Goal: Download file/media

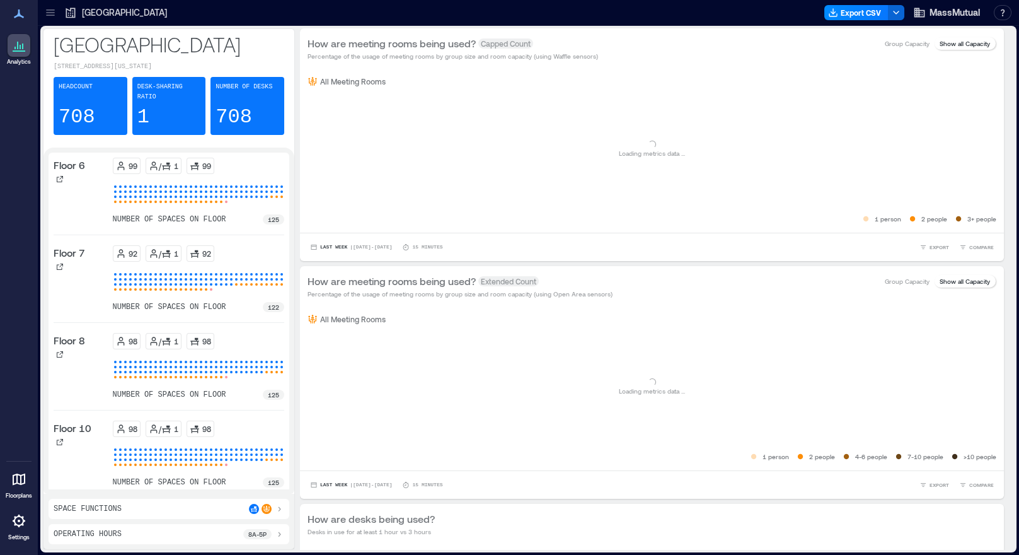
click at [23, 522] on icon at bounding box center [19, 520] width 13 height 13
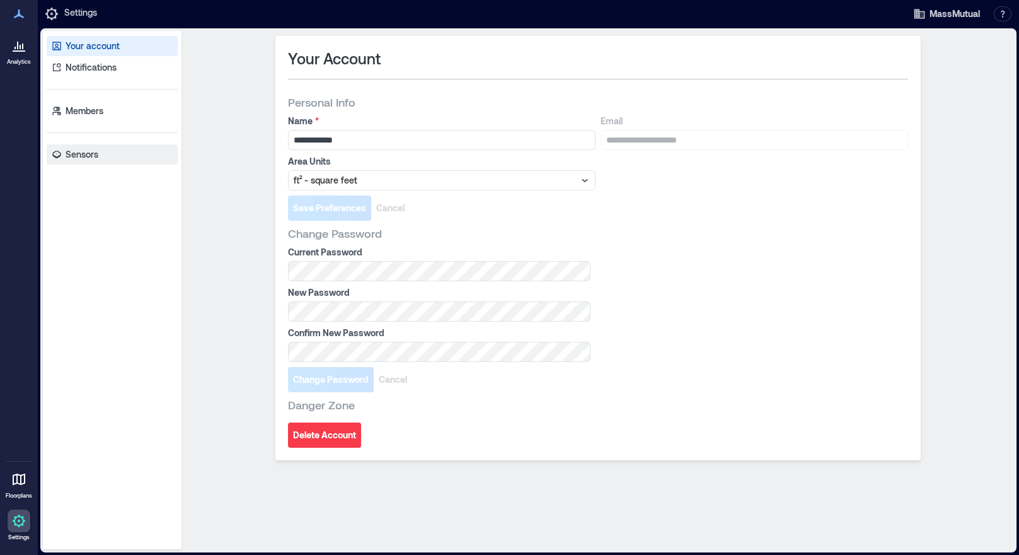
click at [82, 156] on p "Sensors" at bounding box center [82, 154] width 33 height 13
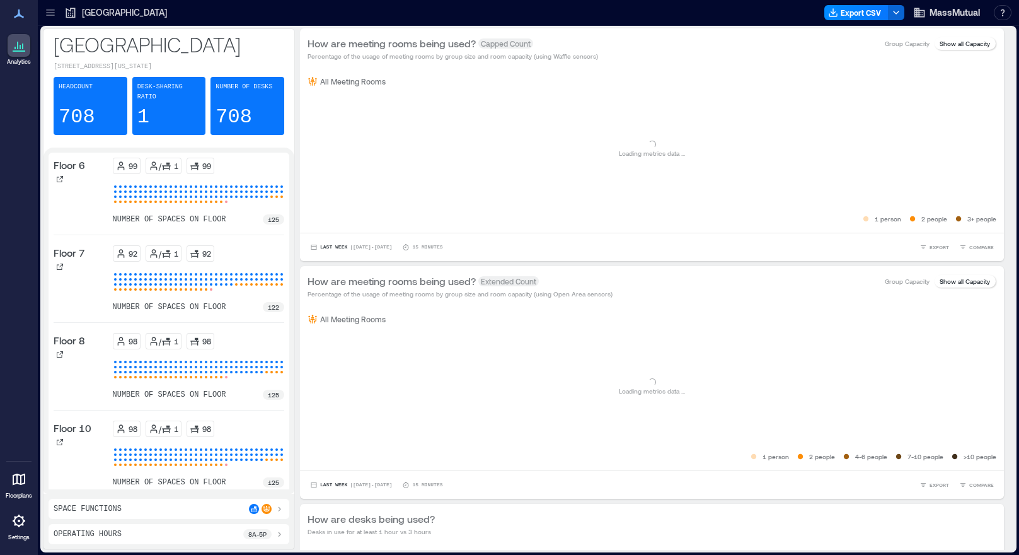
click at [18, 526] on icon at bounding box center [18, 520] width 15 height 15
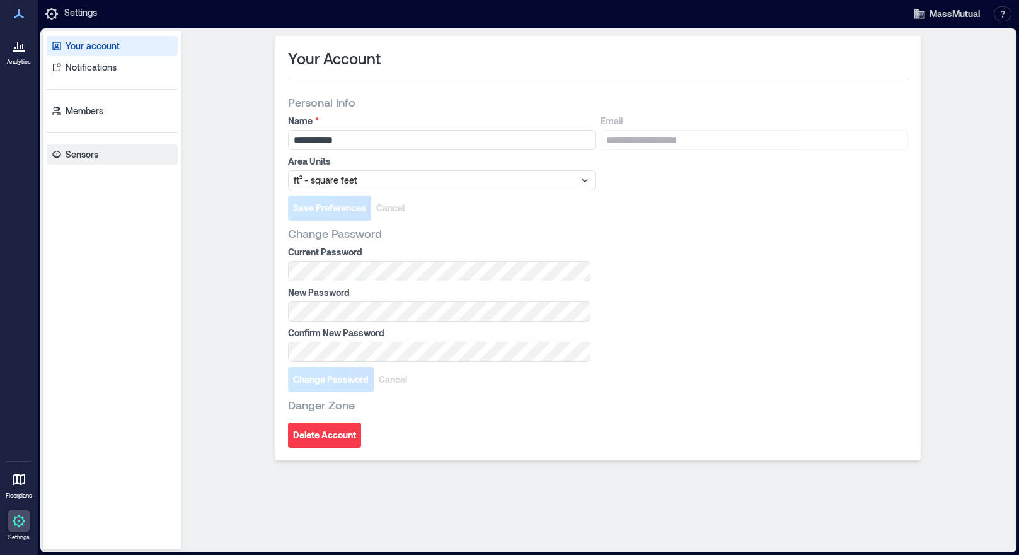
click at [83, 155] on p "Sensors" at bounding box center [82, 154] width 33 height 13
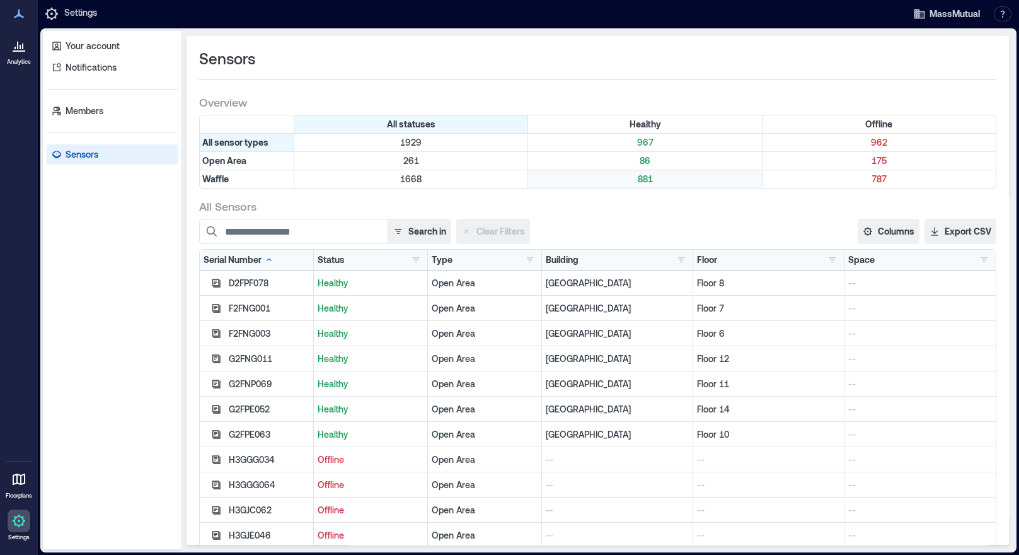
click at [641, 183] on p "881" at bounding box center [645, 179] width 228 height 13
click at [345, 223] on input at bounding box center [293, 231] width 189 height 25
click at [319, 229] on input "********" at bounding box center [293, 231] width 189 height 25
paste input "********"
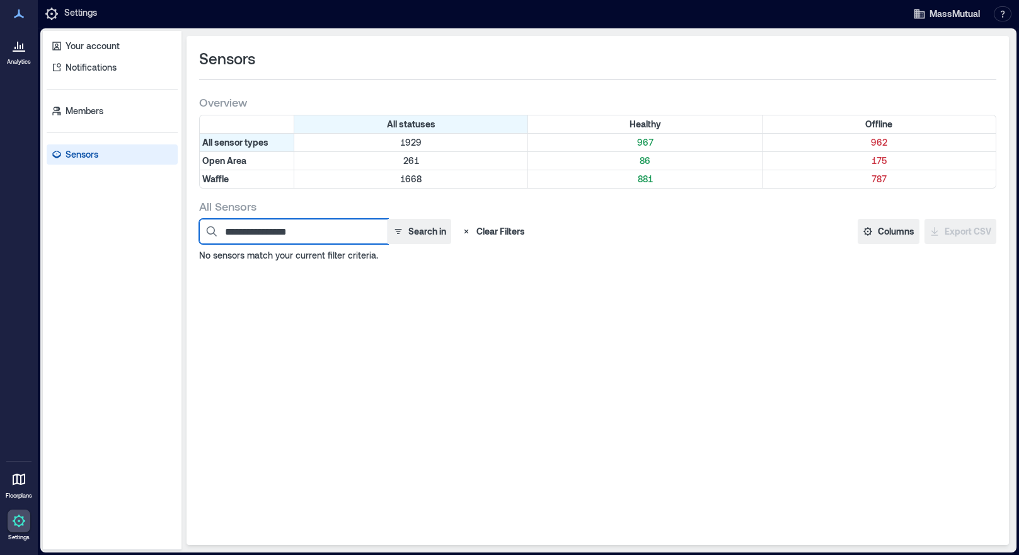
click at [319, 229] on input "**********" at bounding box center [293, 231] width 189 height 25
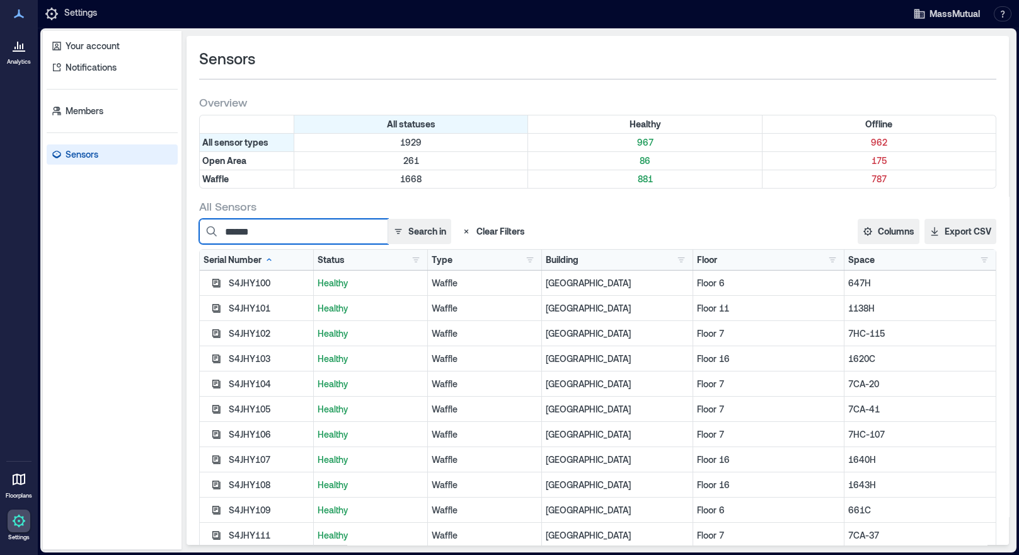
type input "******"
click at [500, 233] on button "Clear Filters" at bounding box center [493, 231] width 74 height 25
click at [320, 188] on div "Sensors Overview All statuses Healthy Offline All sensor types 1929 967 962 Ope…" at bounding box center [598, 290] width 822 height 509
click at [316, 231] on input "******" at bounding box center [293, 231] width 189 height 25
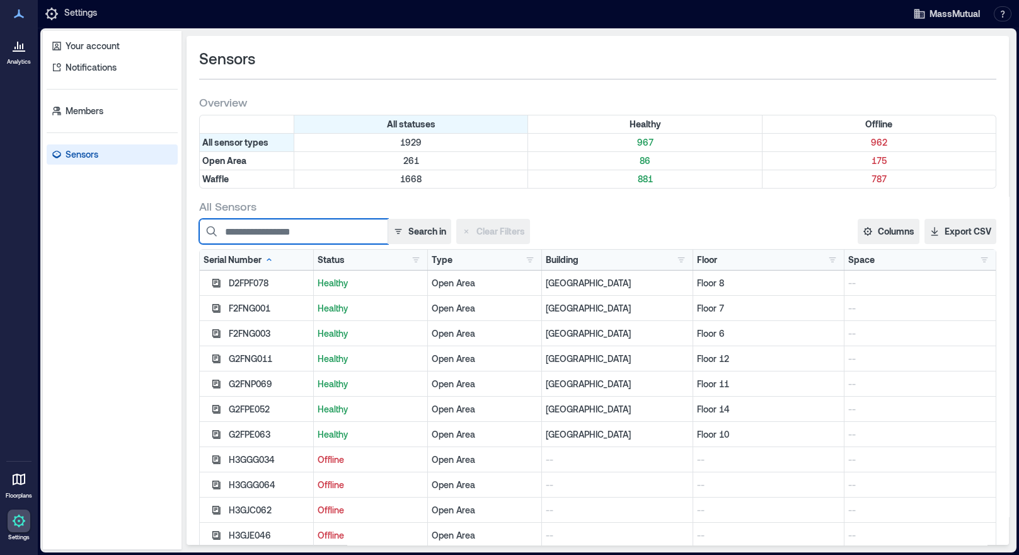
click at [340, 225] on input at bounding box center [293, 231] width 189 height 25
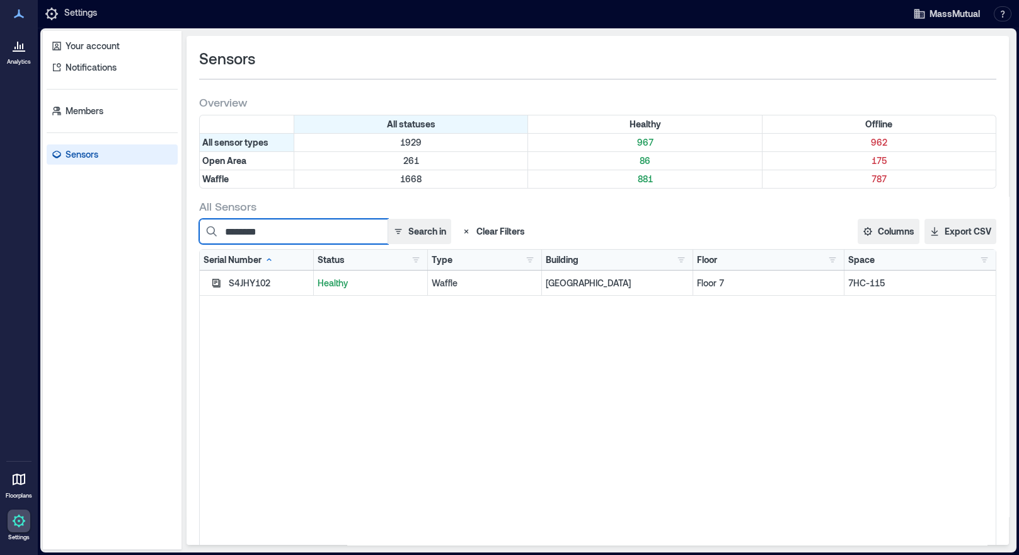
type input "********"
click at [258, 282] on div "S4JHY102" at bounding box center [269, 283] width 81 height 13
click at [337, 279] on p "Healthy" at bounding box center [371, 283] width 106 height 13
drag, startPoint x: 337, startPoint y: 279, endPoint x: 459, endPoint y: 319, distance: 128.0
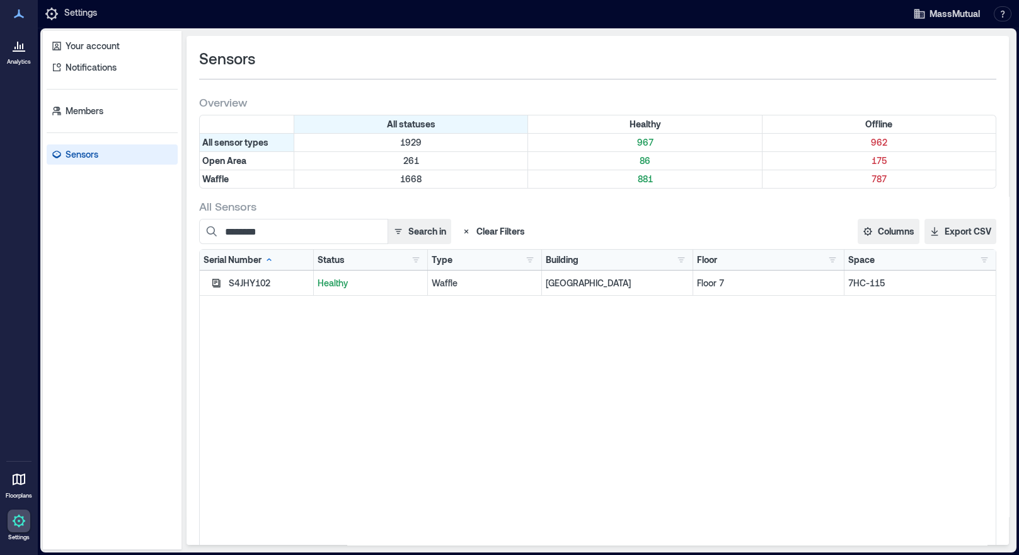
click at [459, 319] on div "S4JHY102 Healthy Waffle Boston Floor 7 7HC-115" at bounding box center [598, 427] width 796 height 315
click at [491, 225] on button "Clear Filters" at bounding box center [493, 231] width 74 height 25
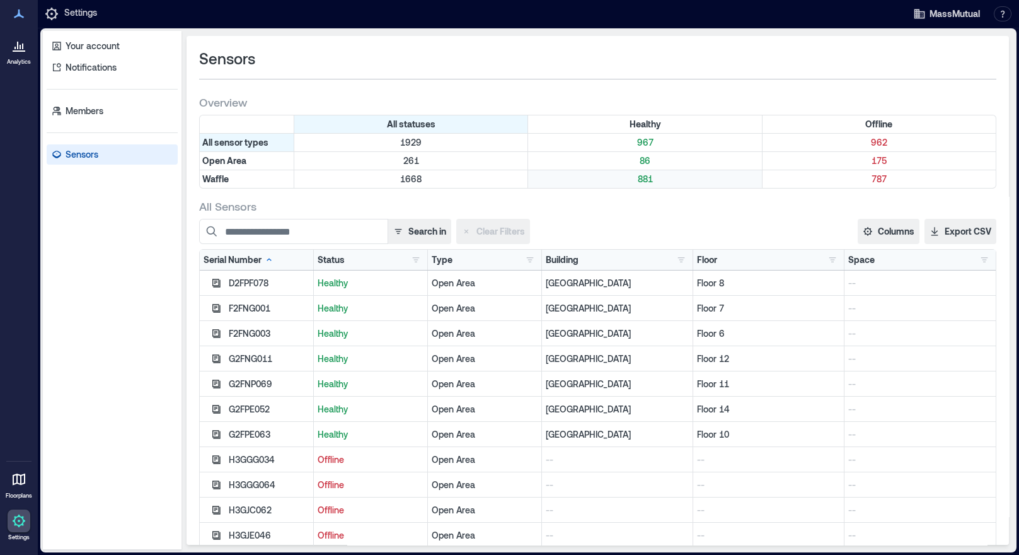
click at [636, 180] on p "881" at bounding box center [645, 179] width 228 height 13
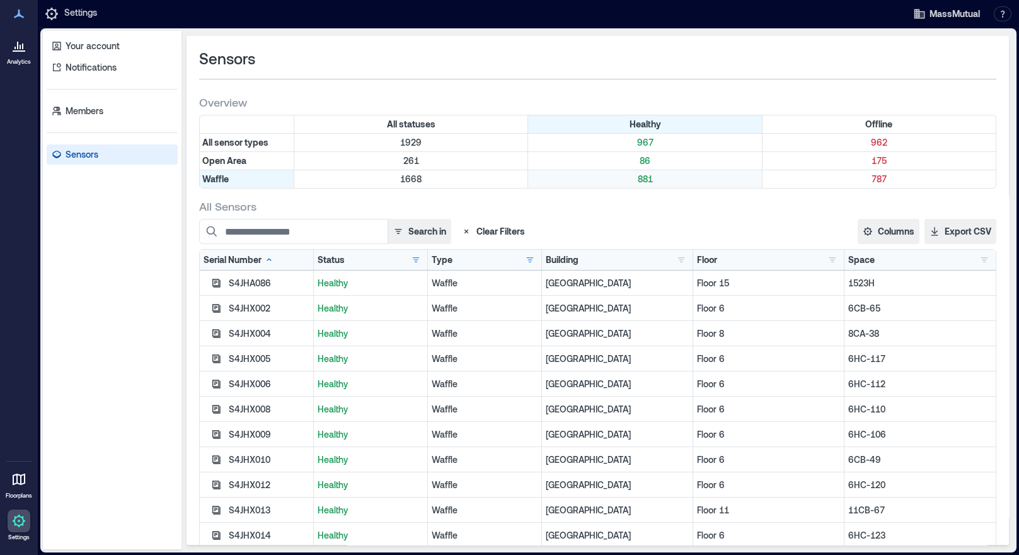
click at [636, 180] on p "881" at bounding box center [645, 179] width 228 height 13
click at [700, 262] on div "Floor" at bounding box center [707, 259] width 20 height 13
click at [945, 227] on button "Export CSV" at bounding box center [961, 231] width 72 height 25
click at [872, 142] on p "961" at bounding box center [879, 142] width 228 height 13
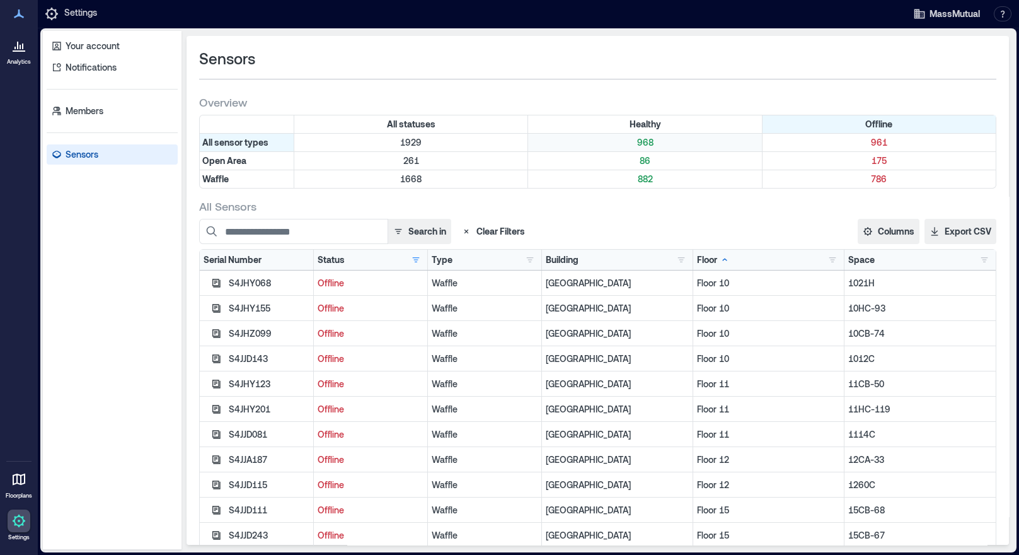
click at [647, 142] on p "968" at bounding box center [645, 142] width 228 height 13
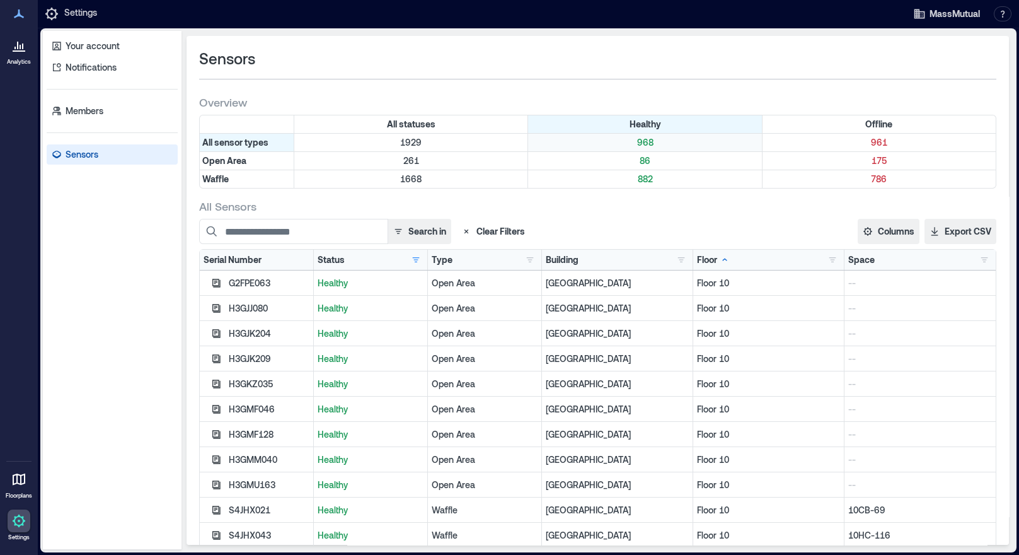
click at [634, 141] on p "968" at bounding box center [645, 142] width 228 height 13
click at [103, 63] on p "Notifications" at bounding box center [91, 67] width 51 height 13
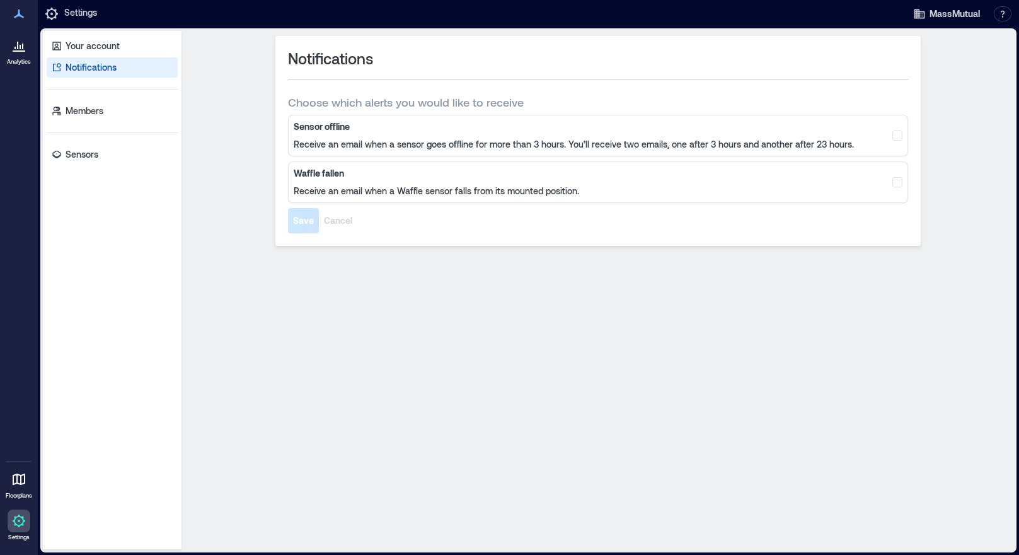
click at [324, 132] on div "Sensor offline Receive an email when a sensor goes offline for more than 3 hour…" at bounding box center [574, 135] width 560 height 30
click at [722, 155] on div "Sensor offline Receive an email when a sensor goes offline for more than 3 hour…" at bounding box center [598, 136] width 620 height 42
click at [430, 183] on div "Waffle fallen Receive an email when a Waffle sensor falls from its mounted posi…" at bounding box center [436, 182] width 285 height 30
click at [387, 132] on b "Sensor offline" at bounding box center [574, 126] width 560 height 13
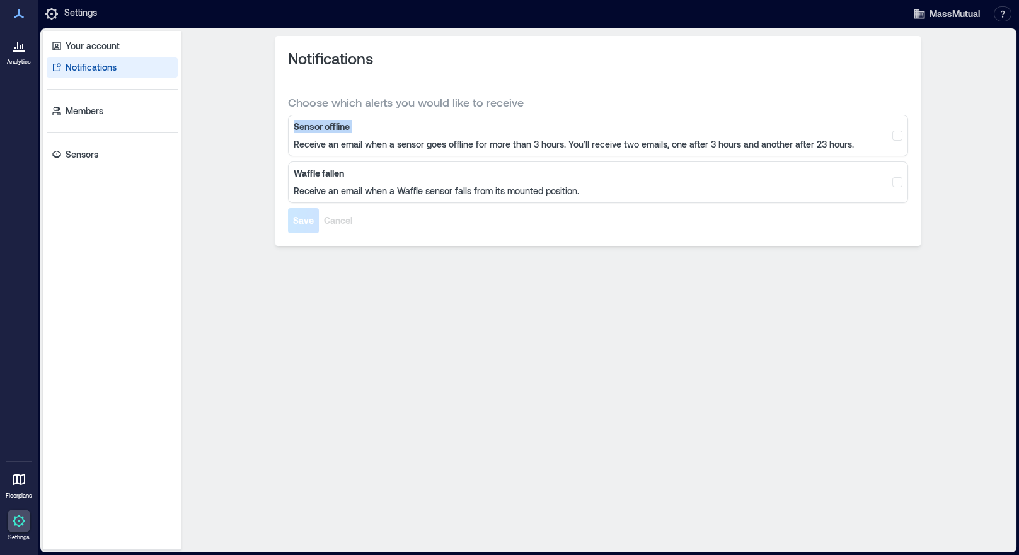
click at [387, 132] on b "Sensor offline" at bounding box center [574, 126] width 560 height 13
drag, startPoint x: 386, startPoint y: 131, endPoint x: 354, endPoint y: 143, distance: 34.3
click at [354, 143] on p "Receive an email when a sensor goes offline for more than 3 hours. You’ll recei…" at bounding box center [574, 144] width 560 height 13
drag, startPoint x: 354, startPoint y: 143, endPoint x: 333, endPoint y: 184, distance: 45.9
click at [333, 185] on p "Receive an email when a Waffle sensor falls from its mounted position." at bounding box center [436, 191] width 285 height 13
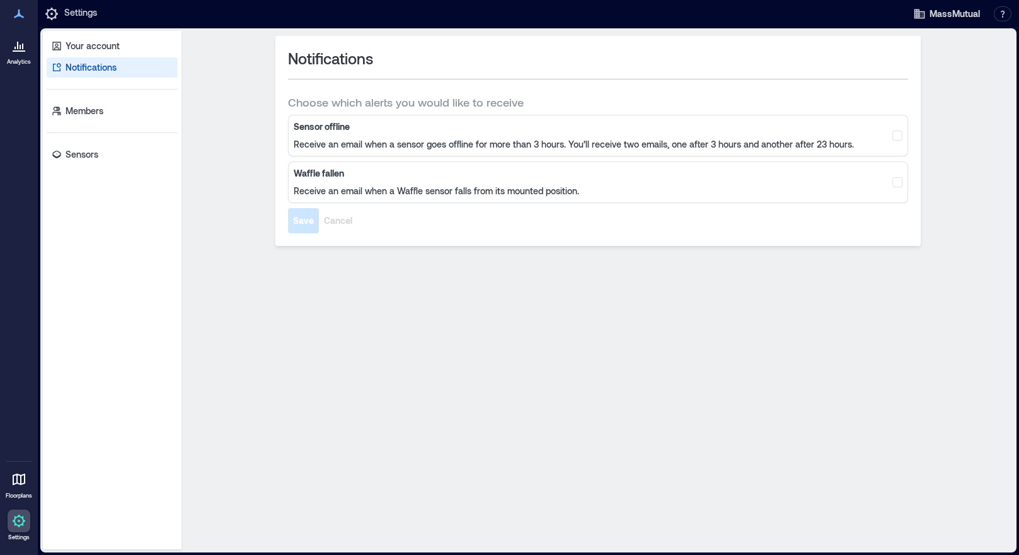
click at [130, 69] on link "Notifications" at bounding box center [112, 67] width 131 height 20
click at [372, 130] on b "Sensor offline" at bounding box center [574, 126] width 560 height 13
click at [77, 164] on div "Your account Notifications Members Sensors" at bounding box center [112, 290] width 139 height 519
click at [23, 63] on p "Analytics" at bounding box center [19, 62] width 24 height 8
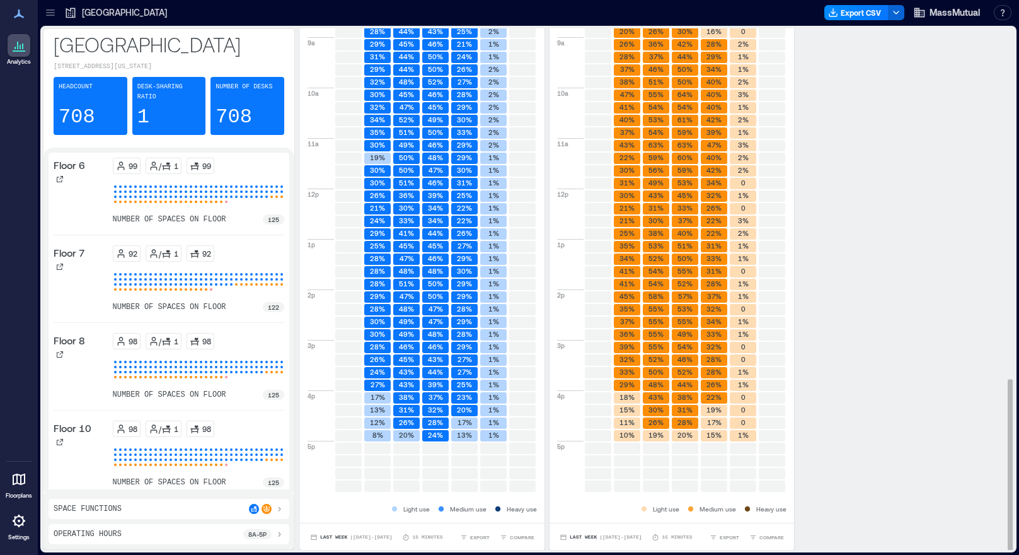
scroll to position [1, 0]
click at [252, 537] on p "8a - 5p" at bounding box center [257, 534] width 18 height 10
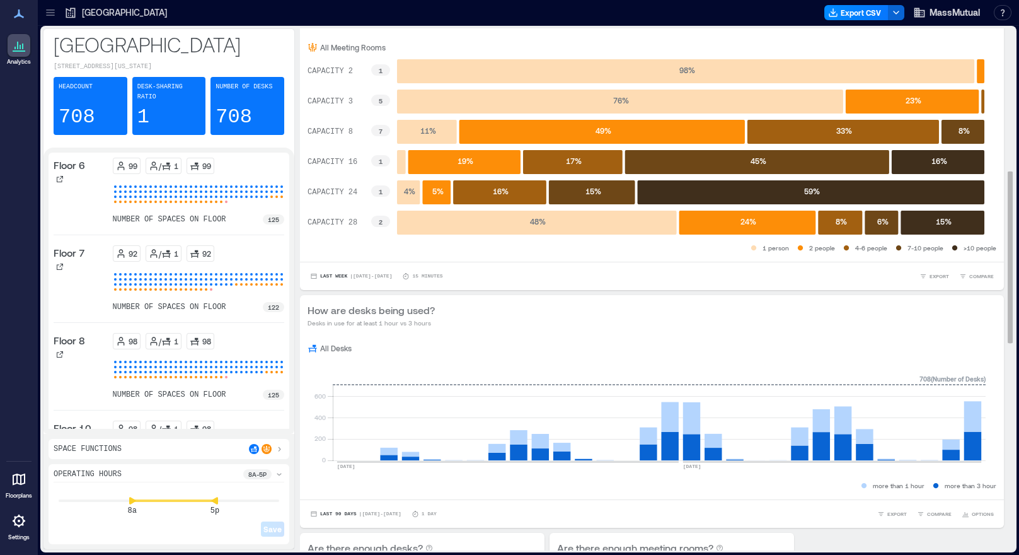
scroll to position [0, 0]
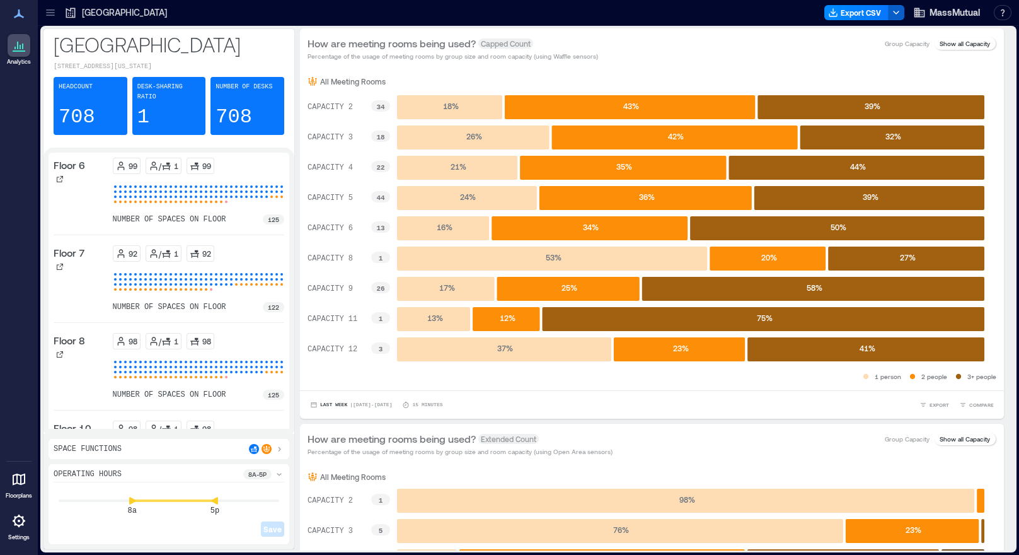
click at [898, 13] on icon "button" at bounding box center [896, 13] width 10 height 10
click at [865, 17] on button "Export CSV" at bounding box center [856, 12] width 64 height 15
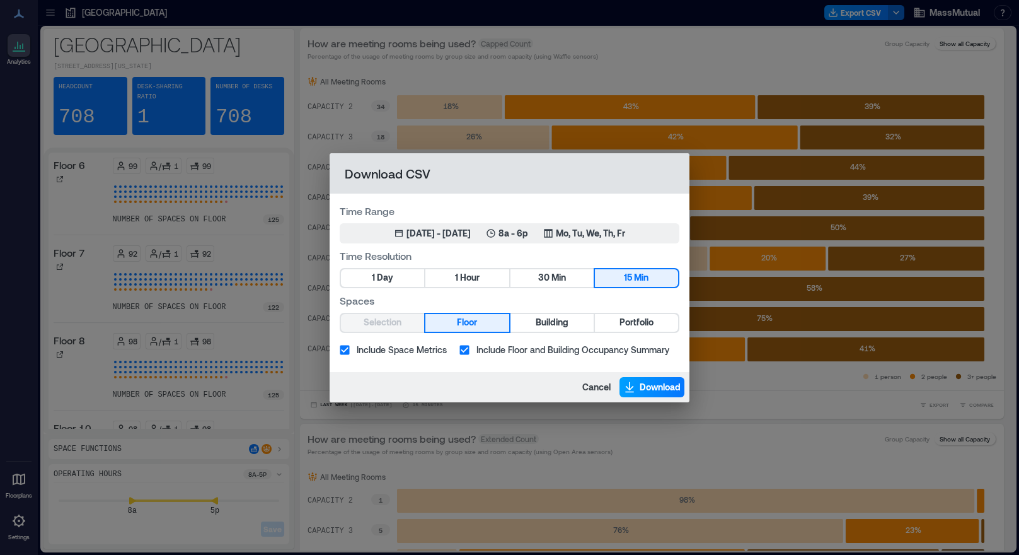
click at [643, 391] on span "Download" at bounding box center [660, 387] width 41 height 13
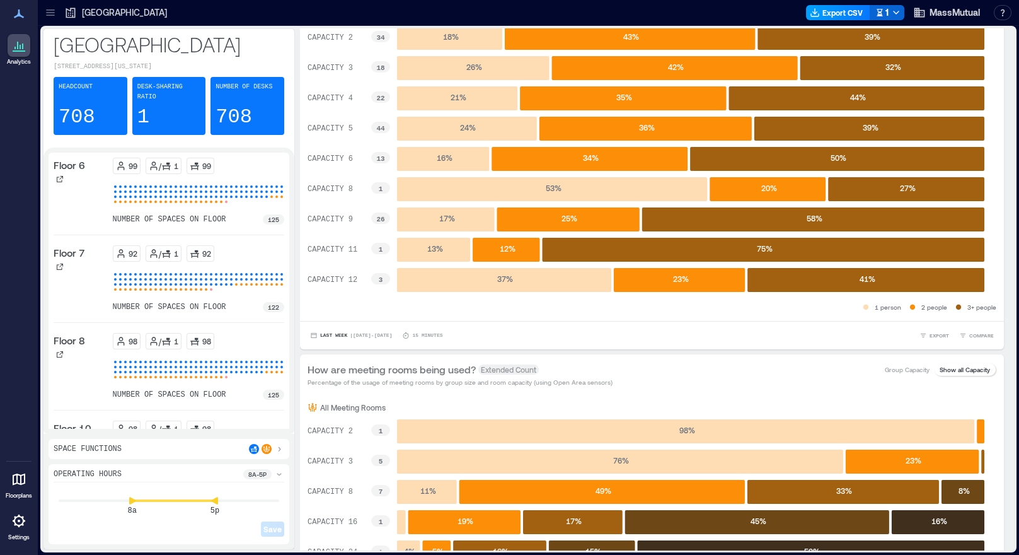
scroll to position [69, 0]
click at [900, 13] on icon "button" at bounding box center [896, 13] width 10 height 10
click at [695, 4] on div at bounding box center [488, 13] width 625 height 20
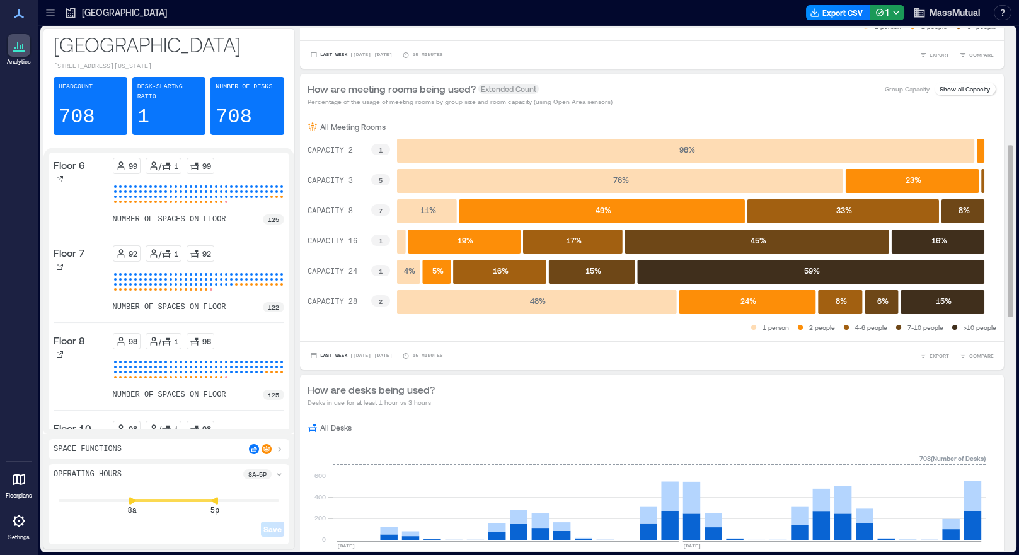
scroll to position [350, 0]
click at [901, 9] on icon "button" at bounding box center [896, 13] width 10 height 10
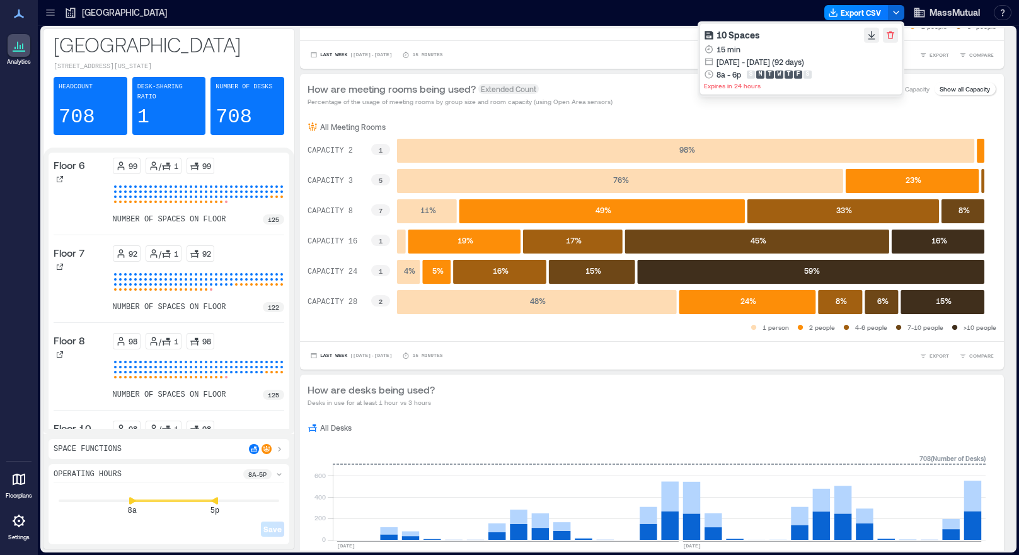
click at [732, 57] on div "Jul 15, 2025 - Oct 15, 2025 (92 days)" at bounding box center [761, 61] width 88 height 13
click at [845, 11] on button "Export CSV" at bounding box center [856, 12] width 64 height 15
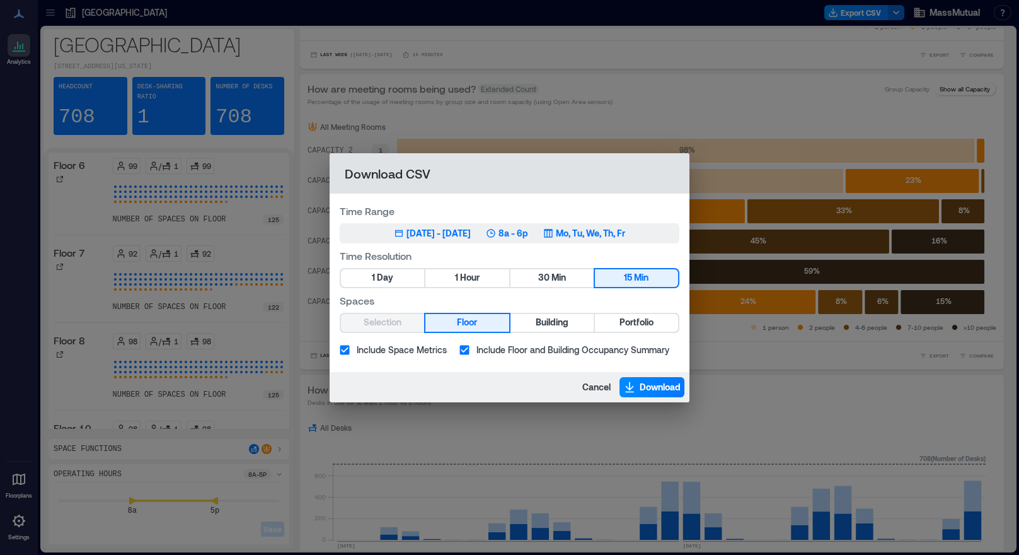
click at [476, 239] on button "Jul 15, 2025 - Oct 14, 2025 8a - 6p Mo, Tu, We, Th, Fr" at bounding box center [510, 233] width 340 height 20
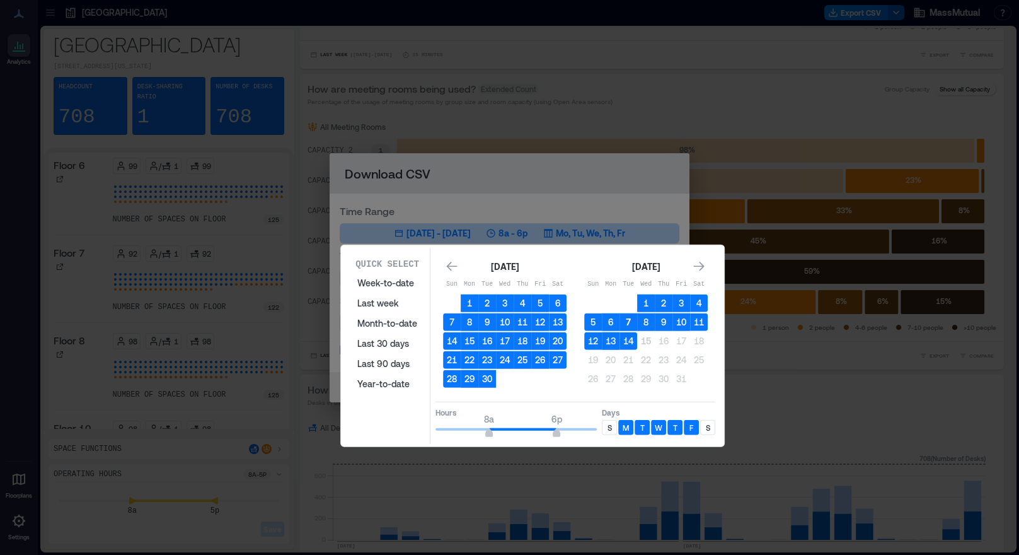
click at [630, 320] on button "7" at bounding box center [629, 322] width 18 height 18
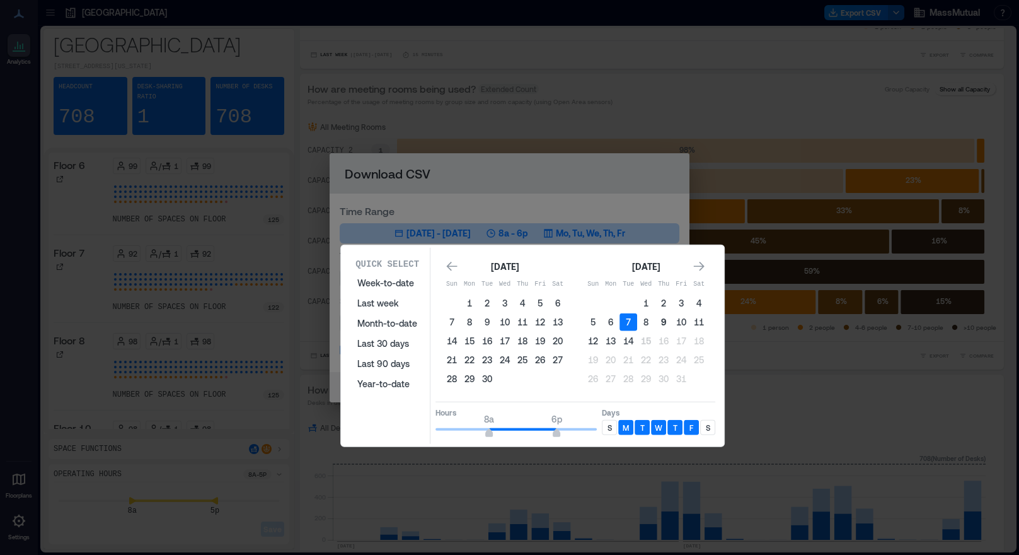
drag, startPoint x: 632, startPoint y: 323, endPoint x: 668, endPoint y: 326, distance: 36.1
click at [681, 326] on tr "5 6 7 8 9 10 11" at bounding box center [646, 322] width 124 height 18
click at [631, 339] on button "14" at bounding box center [629, 341] width 18 height 18
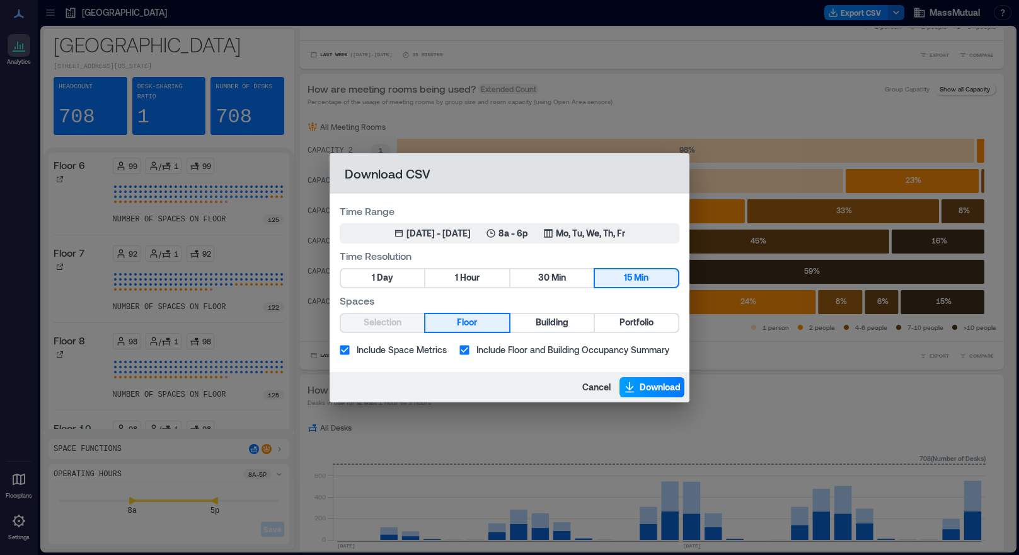
click at [657, 387] on span "Download" at bounding box center [660, 387] width 41 height 13
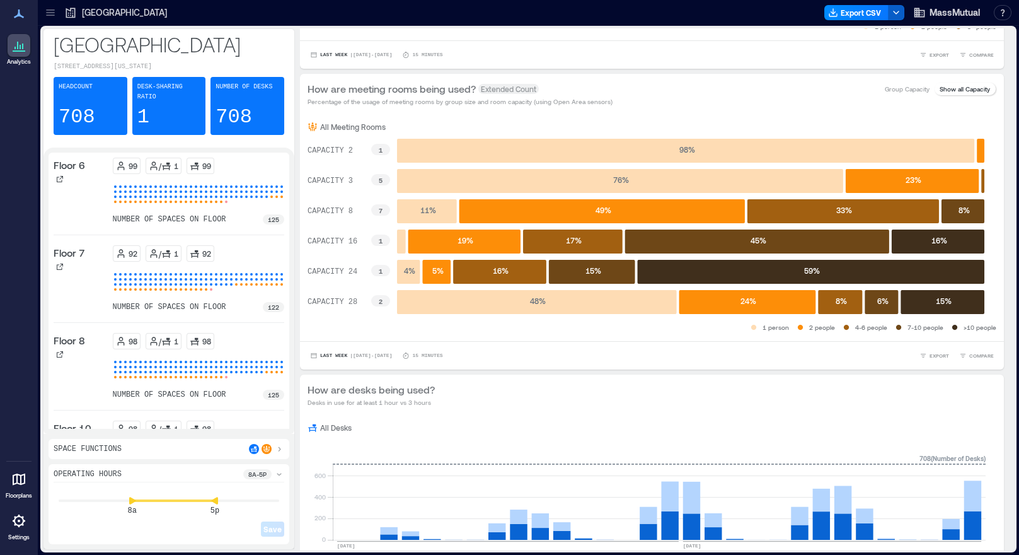
click at [896, 13] on polyline "button" at bounding box center [896, 12] width 5 height 3
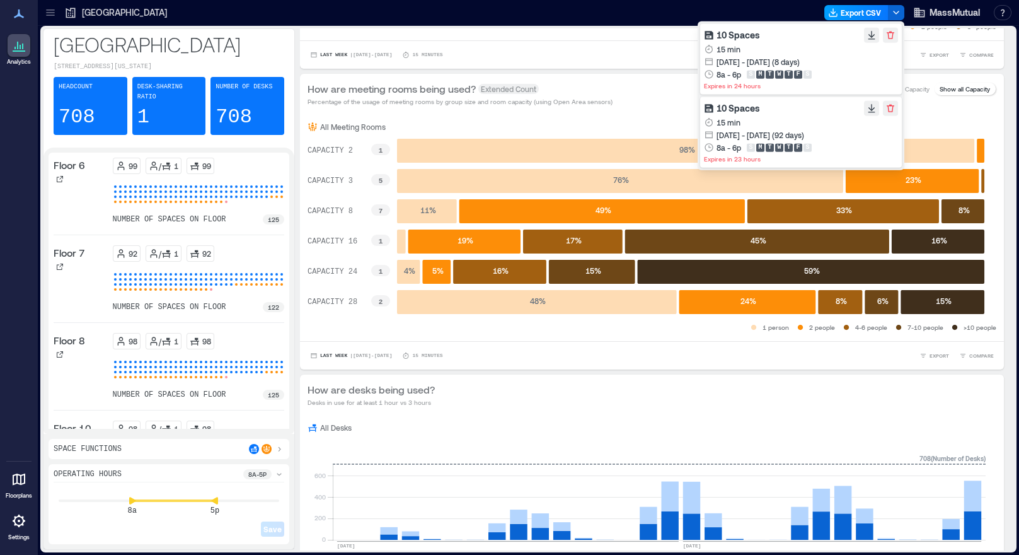
click at [848, 10] on button "Export CSV" at bounding box center [856, 12] width 64 height 15
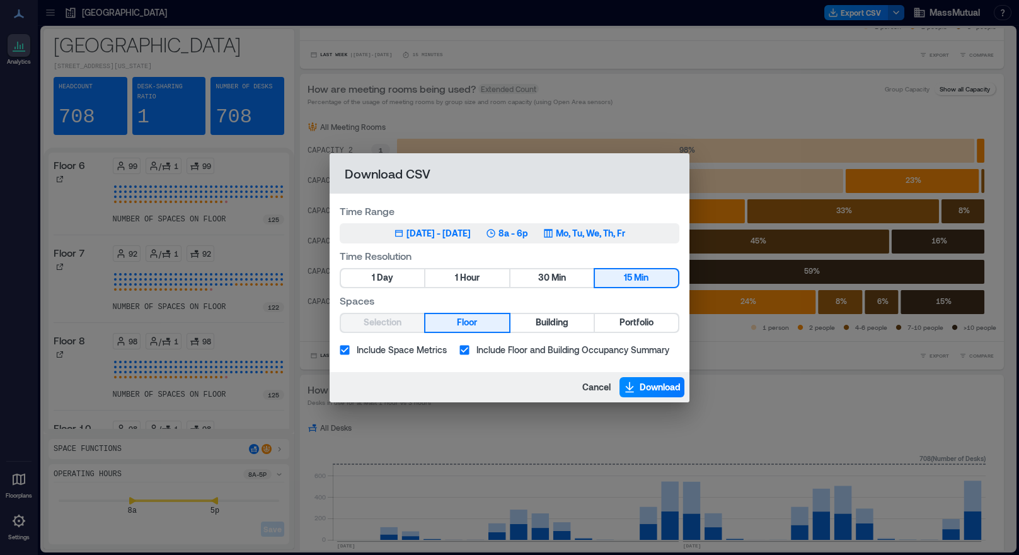
click at [528, 239] on button "Jul 15, 2025 - Oct 14, 2025 8a - 6p Mo, Tu, We, Th, Fr" at bounding box center [510, 233] width 340 height 20
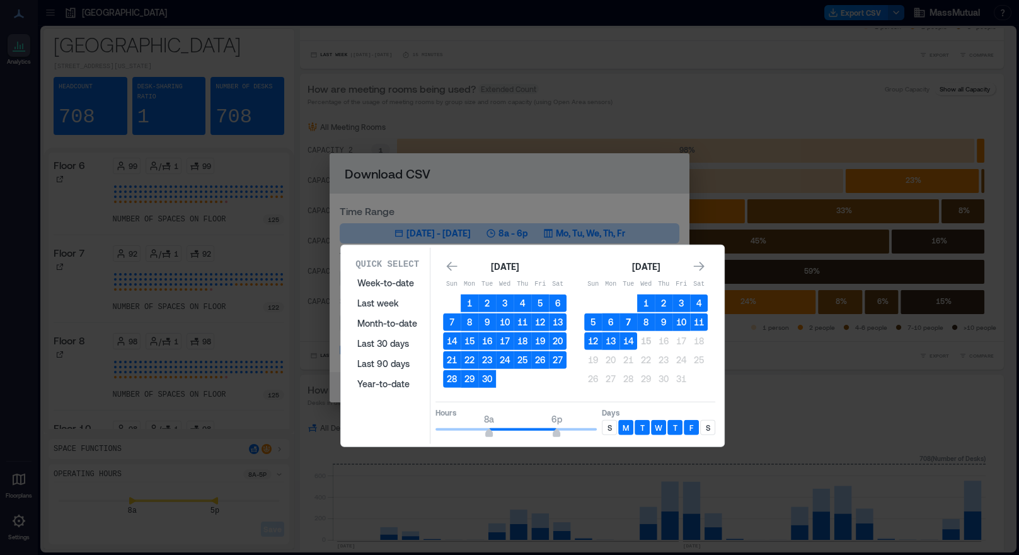
click at [627, 321] on button "7" at bounding box center [629, 322] width 18 height 18
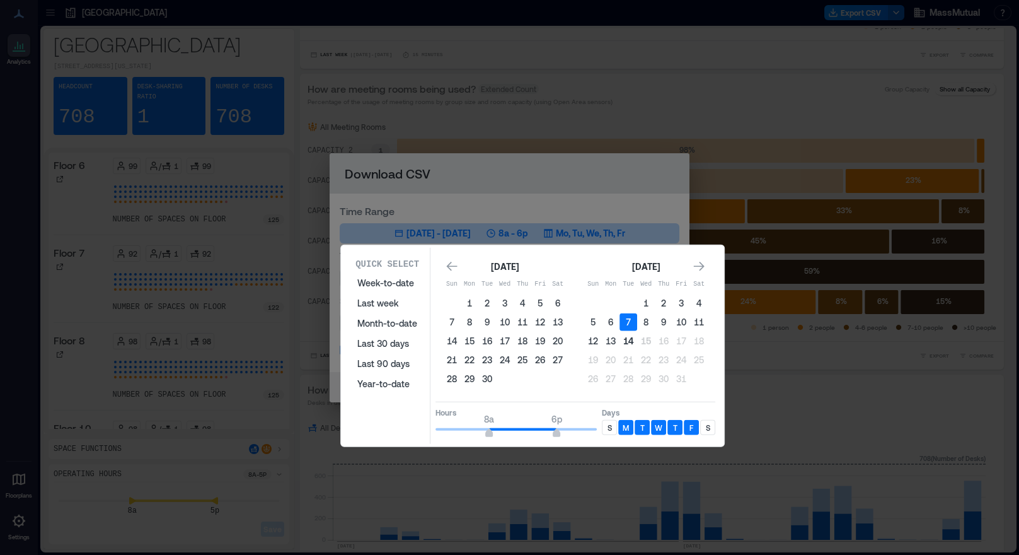
click at [632, 340] on button "14" at bounding box center [629, 341] width 18 height 18
type input "*"
drag, startPoint x: 490, startPoint y: 434, endPoint x: 437, endPoint y: 431, distance: 53.0
click at [437, 432] on span "12a" at bounding box center [436, 434] width 8 height 5
type input "**"
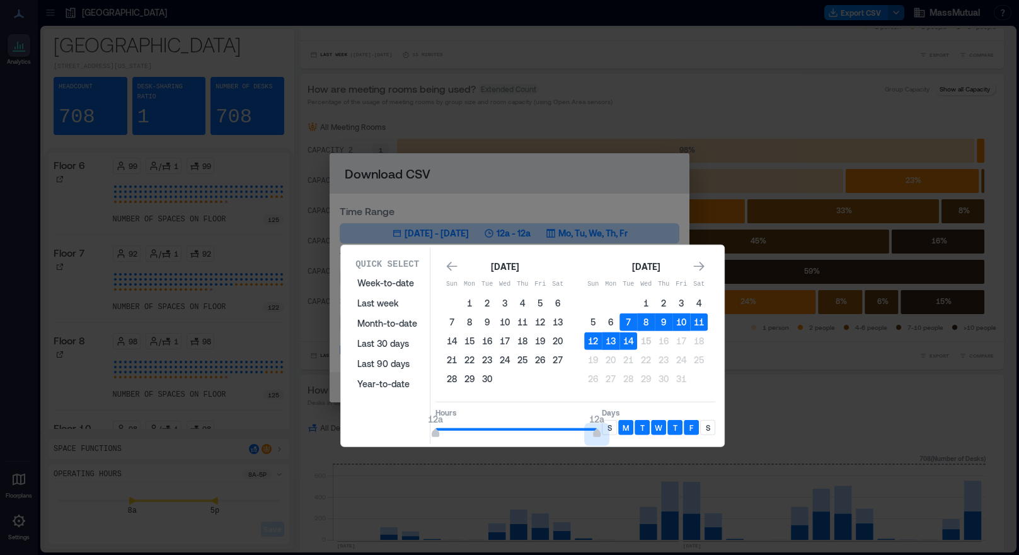
drag, startPoint x: 555, startPoint y: 434, endPoint x: 608, endPoint y: 432, distance: 53.6
click at [608, 432] on div "Hours 12a 12a Days S M T W T F S" at bounding box center [575, 419] width 280 height 37
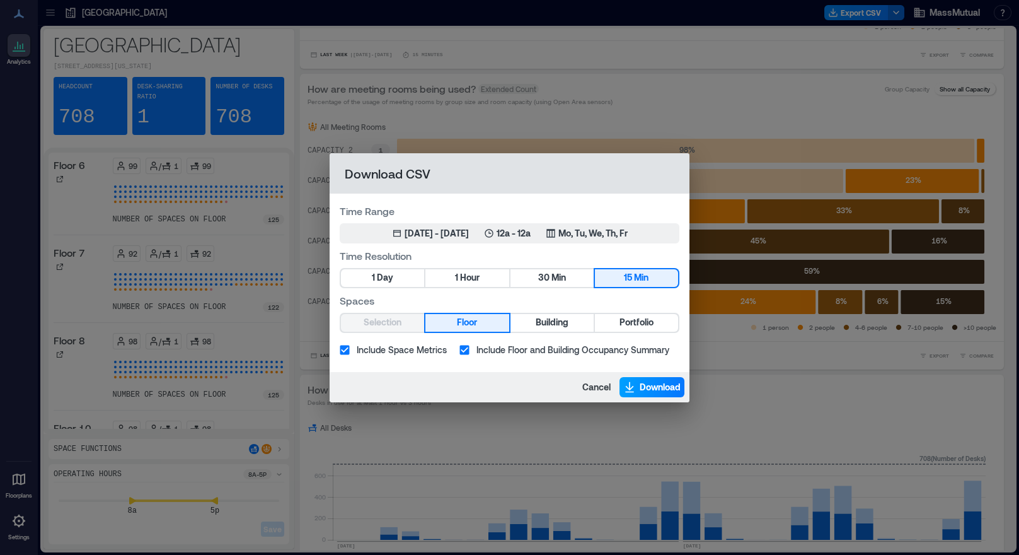
click at [640, 384] on span "Download" at bounding box center [660, 387] width 41 height 13
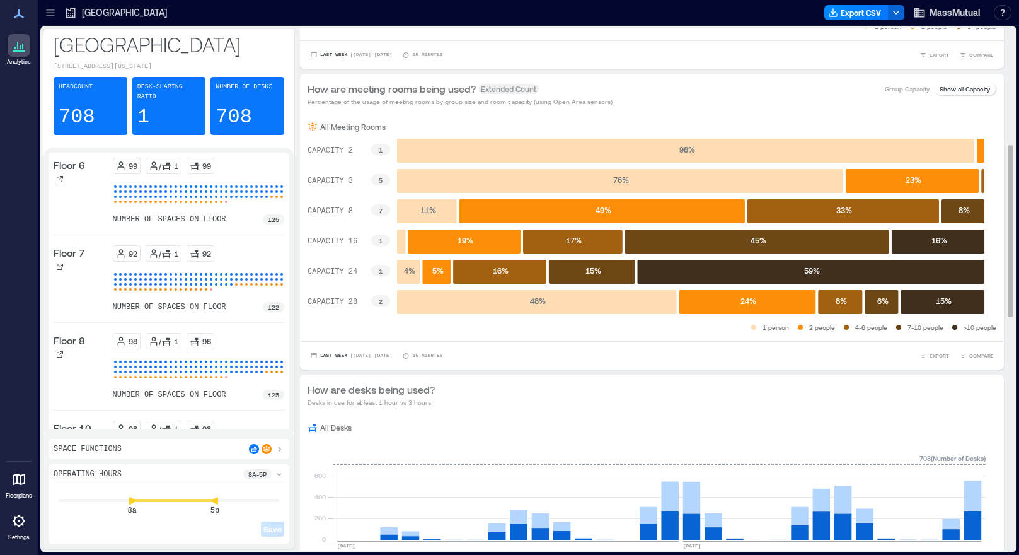
click at [344, 28] on div "1 person 2 people 3+ people" at bounding box center [652, 26] width 689 height 13
click at [880, 14] on button "Export CSV" at bounding box center [856, 12] width 64 height 15
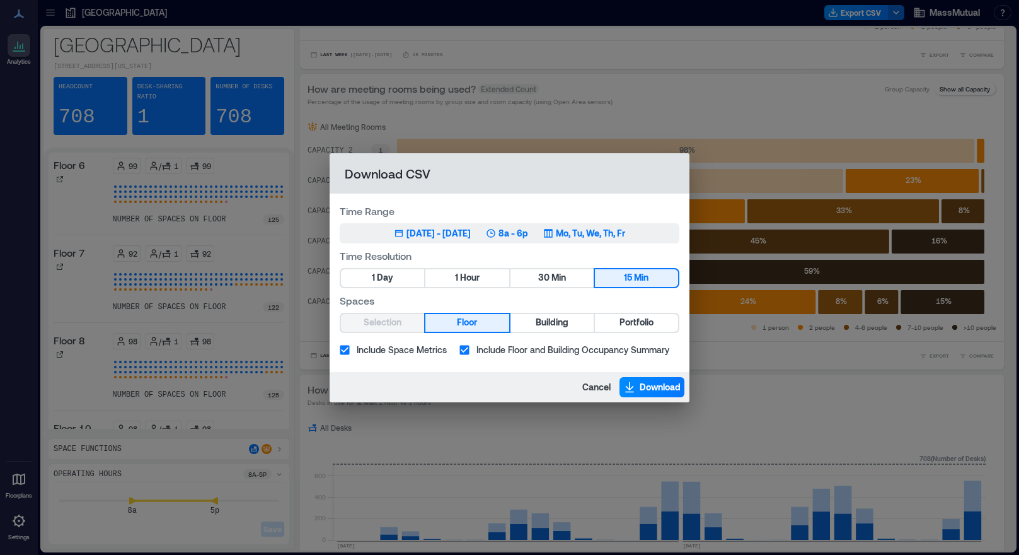
click at [601, 234] on p "Mo, Tu, We, Th, Fr" at bounding box center [590, 233] width 69 height 13
click at [453, 235] on div "Jul 15, 2025 - Oct 14, 2025" at bounding box center [439, 233] width 64 height 13
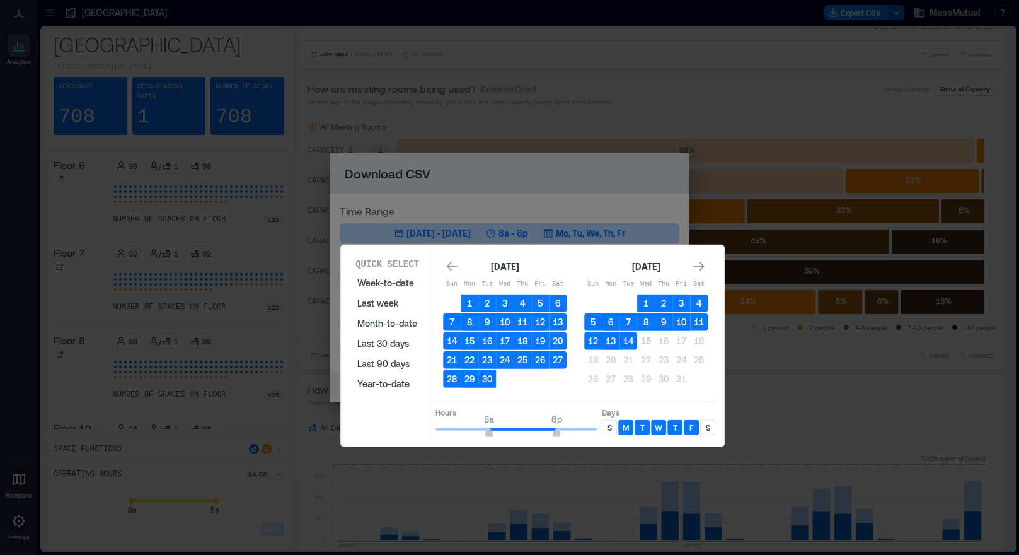
click at [625, 317] on button "7" at bounding box center [629, 322] width 18 height 18
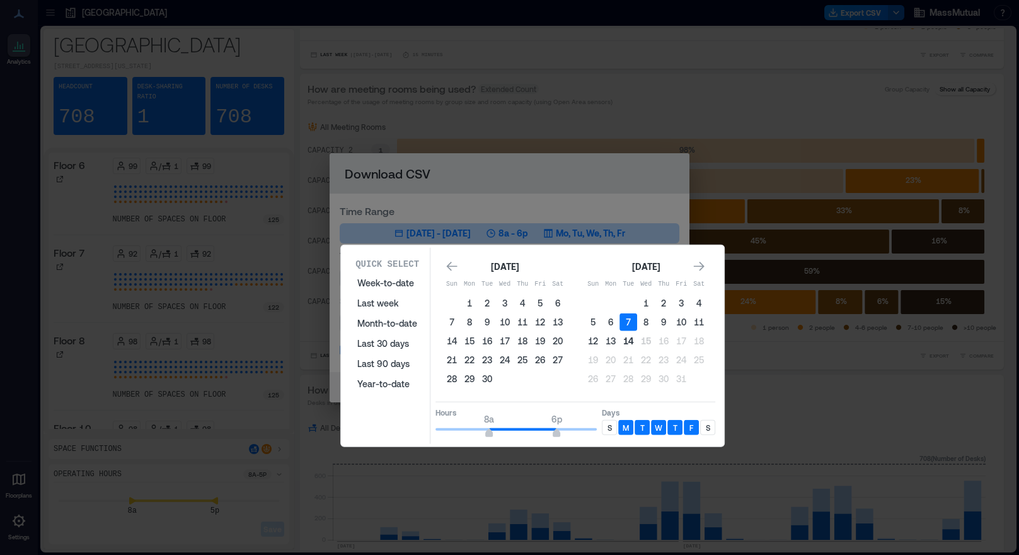
click at [631, 342] on button "14" at bounding box center [629, 341] width 18 height 18
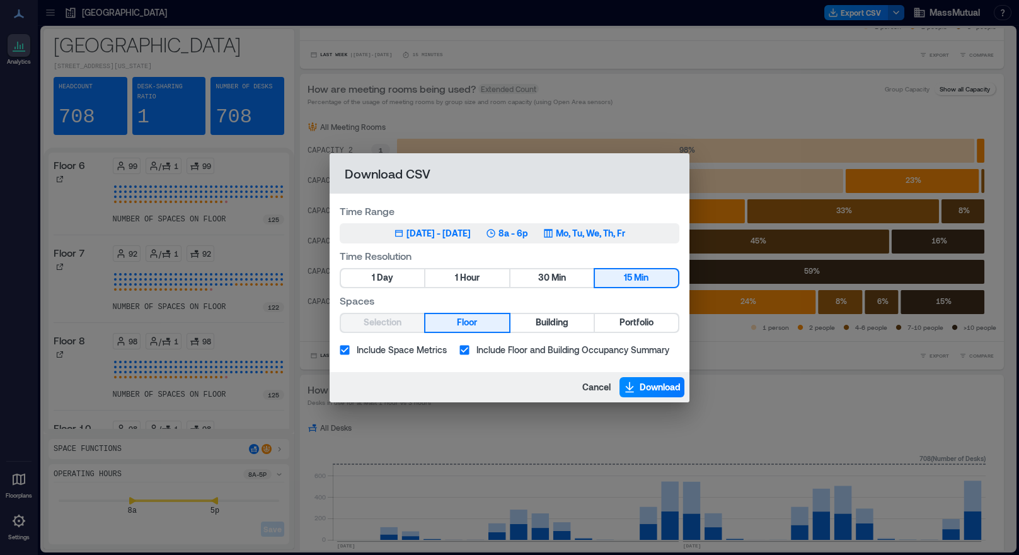
click at [525, 238] on p "8a - 6p" at bounding box center [514, 233] width 30 height 13
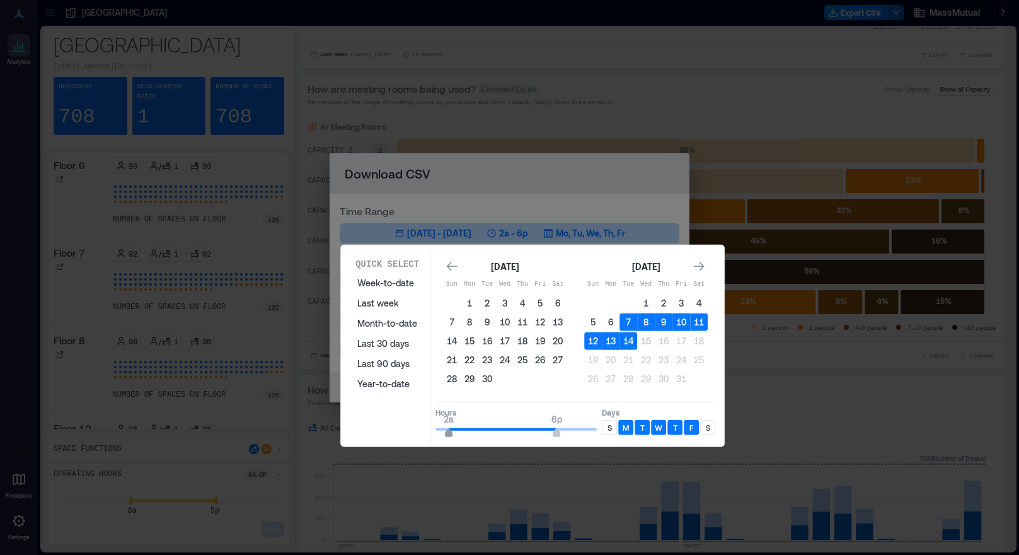
type input "*"
drag, startPoint x: 488, startPoint y: 427, endPoint x: 432, endPoint y: 429, distance: 56.1
click at [432, 432] on span "12a" at bounding box center [436, 434] width 8 height 5
type input "**"
drag, startPoint x: 555, startPoint y: 430, endPoint x: 607, endPoint y: 430, distance: 52.3
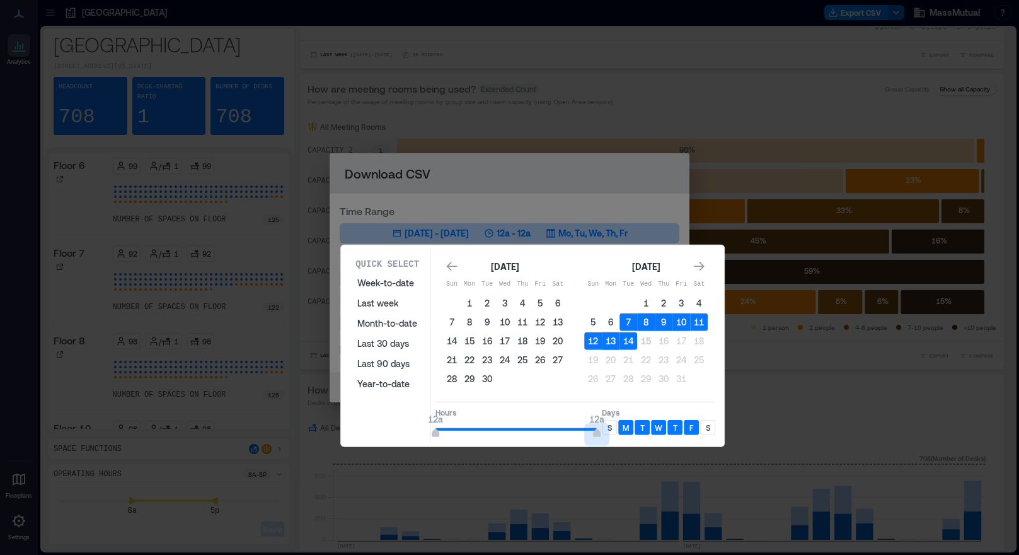
click at [607, 430] on div "Hours 12a 12a Days S M T W T F S" at bounding box center [575, 419] width 280 height 37
click at [611, 424] on div "S" at bounding box center [609, 427] width 15 height 15
click at [708, 422] on p "S" at bounding box center [708, 427] width 4 height 10
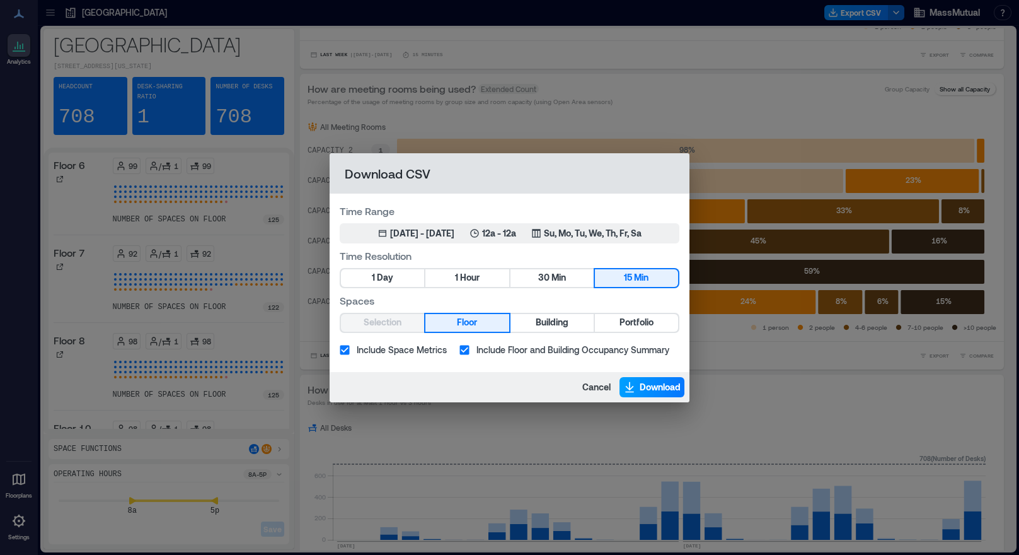
click at [643, 386] on span "Download" at bounding box center [660, 387] width 41 height 13
